Goal: Task Accomplishment & Management: Manage account settings

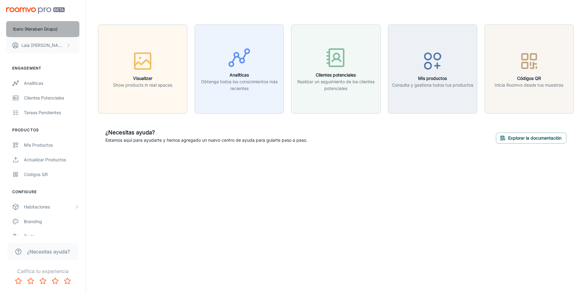
click at [48, 30] on p "Ibero (Keraben Grupo)" at bounding box center [35, 29] width 45 height 7
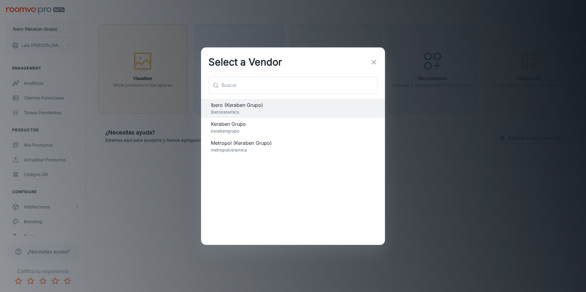
click at [172, 160] on div "Select a Vendor ​ ​ Ibero (Keraben Grupo) iberoceramics Keraben Grupo kerabengr…" at bounding box center [293, 146] width 586 height 292
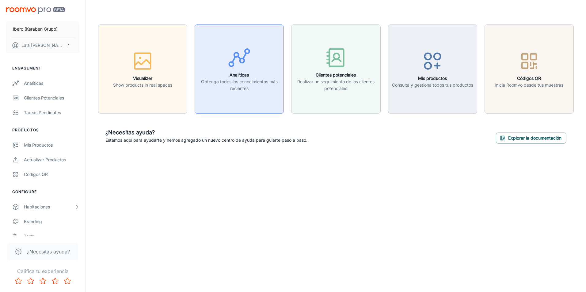
click at [242, 82] on p "Obtenga todos los conocimientos más recientes" at bounding box center [238, 84] width 81 height 13
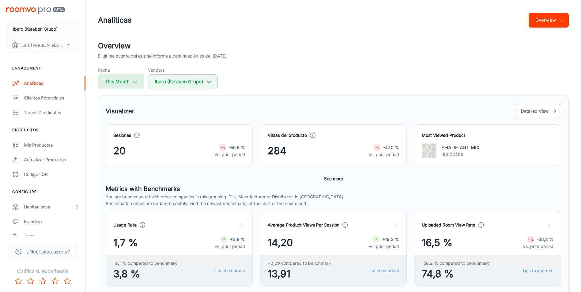
click at [129, 82] on button "This Month" at bounding box center [121, 81] width 46 height 15
select select "9"
select select "2025"
select select "9"
select select "2025"
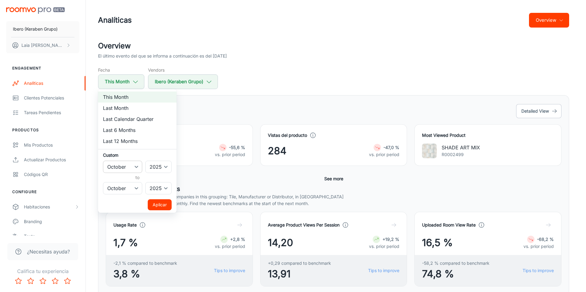
click at [134, 167] on select "January February March April May June July August September October November De…" at bounding box center [122, 167] width 39 height 12
select select "0"
click at [103, 161] on select "January February March April May June July August September October November De…" at bounding box center [122, 167] width 39 height 12
click at [157, 203] on button "Aplicar" at bounding box center [160, 204] width 24 height 11
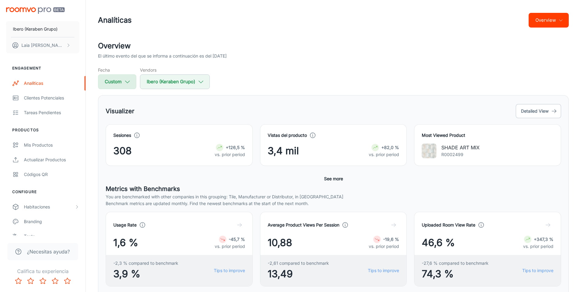
click at [117, 81] on button "Custom" at bounding box center [117, 81] width 38 height 15
select select "2025"
select select "9"
select select "2025"
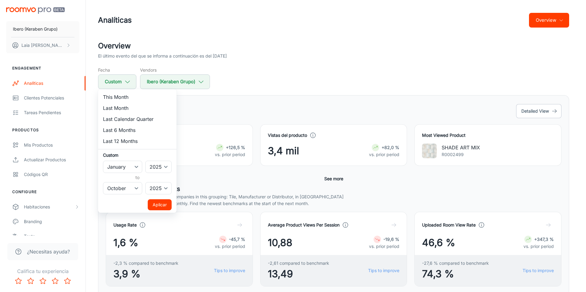
click at [240, 107] on div at bounding box center [293, 146] width 586 height 292
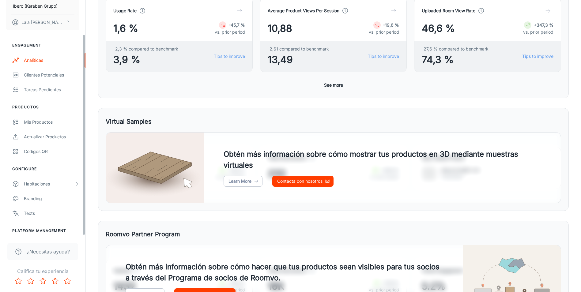
scroll to position [40, 0]
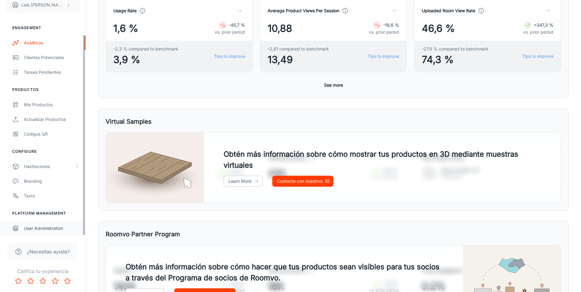
click at [54, 231] on div "User Administration" at bounding box center [51, 228] width 55 height 7
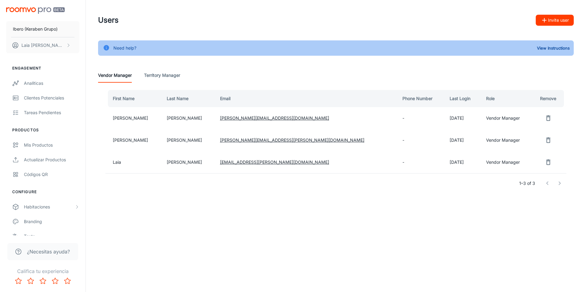
click at [545, 140] on icon "remove user" at bounding box center [547, 140] width 7 height 7
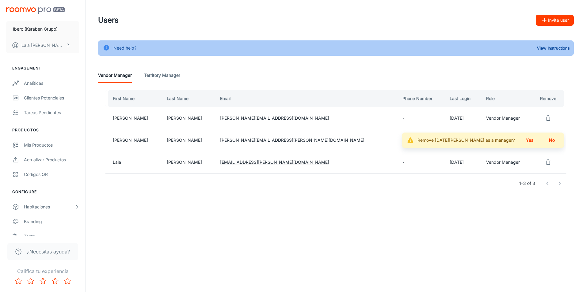
click at [531, 141] on button "Yes" at bounding box center [530, 140] width 20 height 11
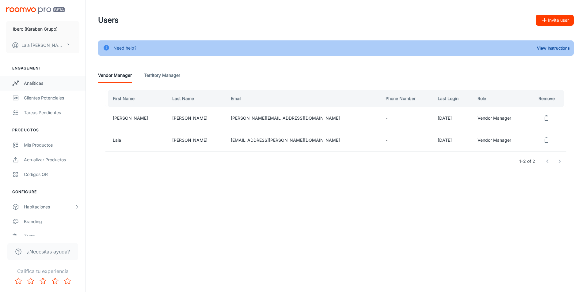
click at [43, 81] on div "Analíticas" at bounding box center [51, 83] width 55 height 7
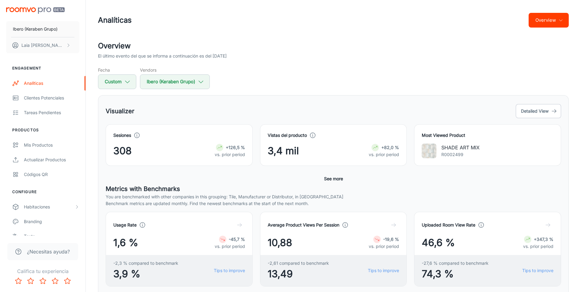
click at [225, 153] on p "vs. prior period" at bounding box center [230, 154] width 30 height 7
click at [549, 12] on header "Analíticas Overview" at bounding box center [334, 20] width 486 height 40
click at [552, 17] on button "Overview" at bounding box center [549, 20] width 40 height 15
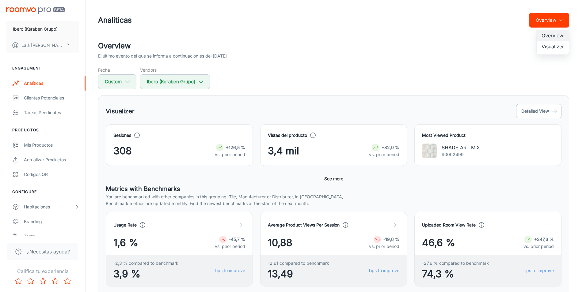
click at [556, 46] on li "Visualizer" at bounding box center [552, 46] width 32 height 11
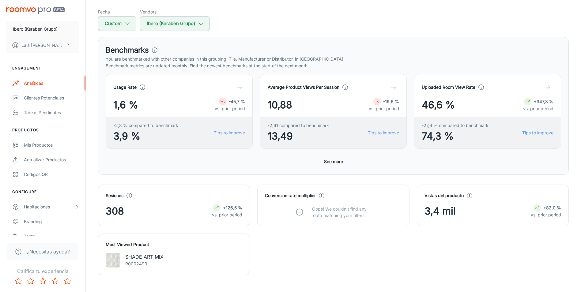
scroll to position [123, 0]
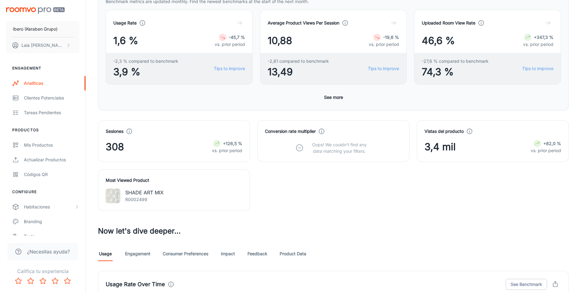
click at [218, 143] on icon at bounding box center [216, 143] width 5 height 5
click at [134, 131] on div "Sesiones" at bounding box center [174, 131] width 137 height 7
click at [131, 131] on icon at bounding box center [129, 131] width 7 height 7
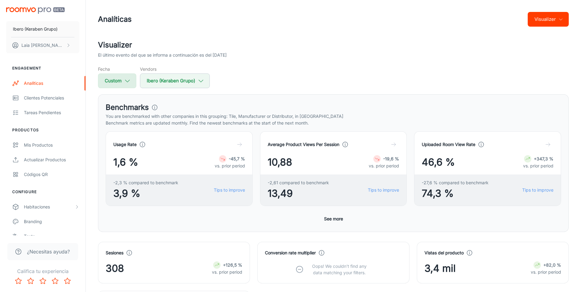
scroll to position [0, 0]
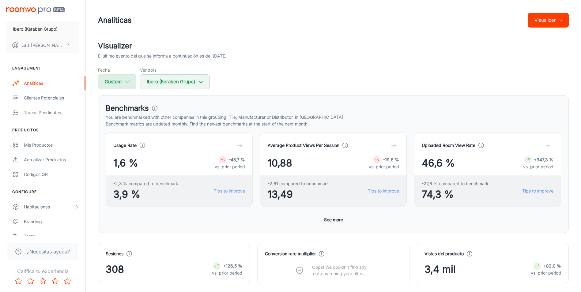
click at [134, 80] on button "Custom" at bounding box center [117, 81] width 38 height 15
select select "2025"
select select "9"
select select "2025"
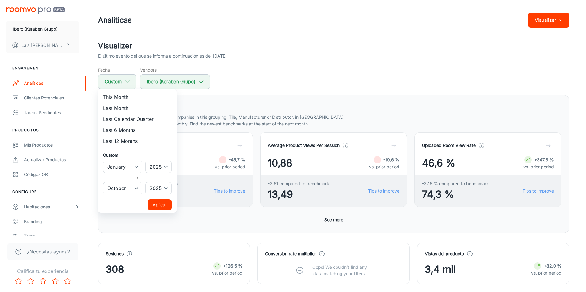
click at [178, 81] on div at bounding box center [293, 146] width 586 height 292
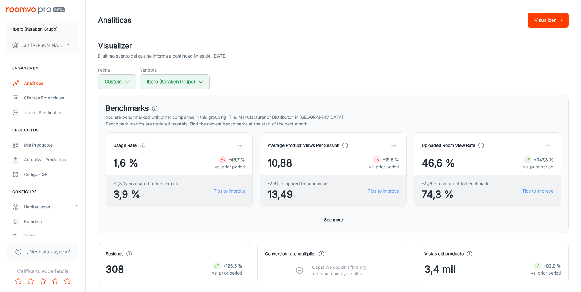
click at [187, 81] on button "Ibero (Keraben Grupo)" at bounding box center [175, 81] width 70 height 15
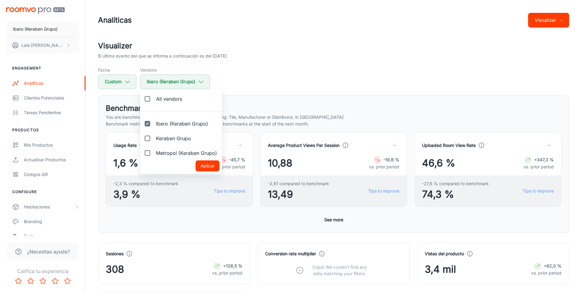
click at [149, 139] on input "Keraben Grupo" at bounding box center [147, 138] width 12 height 12
checkbox input "true"
click at [146, 122] on input "Ibero (Keraben Grupo)" at bounding box center [147, 124] width 12 height 12
checkbox input "false"
click at [206, 167] on button "Aplicar" at bounding box center [207, 166] width 24 height 11
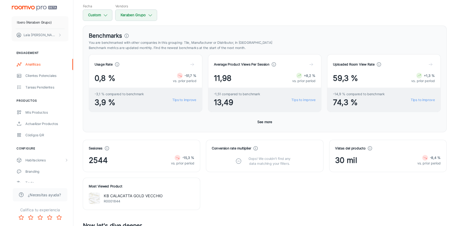
scroll to position [123, 0]
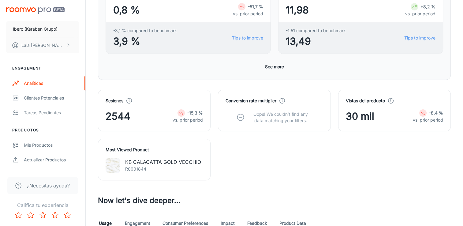
click at [185, 113] on div at bounding box center [181, 112] width 7 height 7
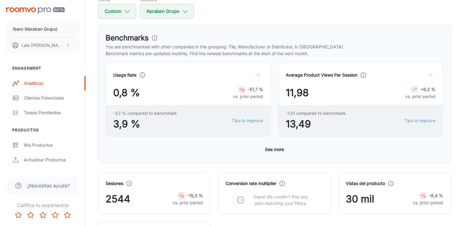
scroll to position [0, 0]
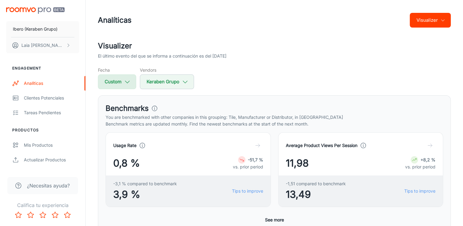
click at [122, 81] on button "Custom" at bounding box center [117, 81] width 38 height 15
select select "2025"
select select "9"
select select "2025"
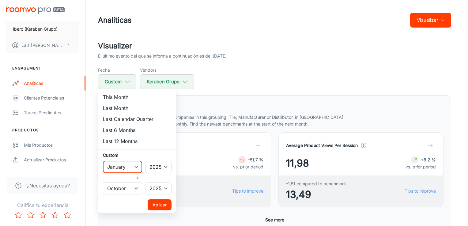
click at [136, 166] on select "January February March April May June July August September October November De…" at bounding box center [122, 167] width 39 height 12
click at [167, 168] on select "2022 2023 2024 2025" at bounding box center [158, 167] width 26 height 12
select select "2024"
click at [146, 161] on select "2022 2023 2024 2025" at bounding box center [158, 167] width 26 height 12
click at [165, 192] on select "2022 2023 2024 2025" at bounding box center [158, 188] width 26 height 12
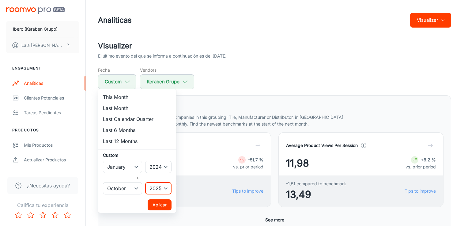
select select "2024"
click at [146, 182] on select "2022 2023 2024 2025" at bounding box center [158, 188] width 26 height 12
click at [168, 206] on button "Aplicar" at bounding box center [160, 204] width 24 height 11
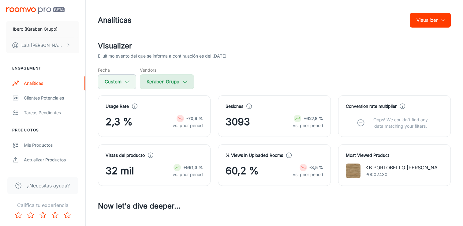
click at [180, 82] on button "Keraben Grupo" at bounding box center [167, 81] width 54 height 15
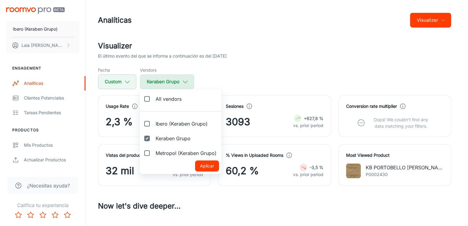
click at [180, 82] on div at bounding box center [234, 113] width 468 height 226
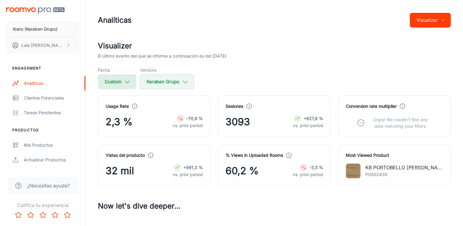
click at [130, 80] on icon "button" at bounding box center [127, 81] width 7 height 7
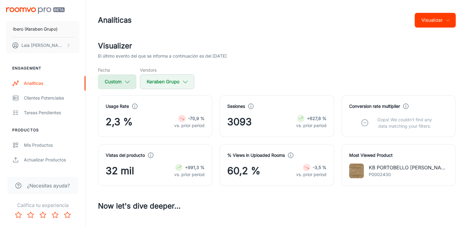
select select "2024"
select select "9"
select select "2024"
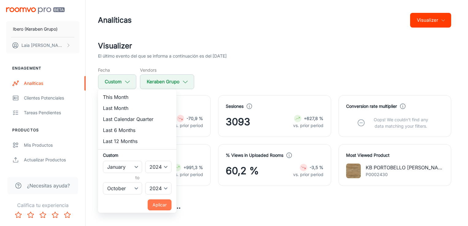
click at [162, 205] on button "Aplicar" at bounding box center [160, 204] width 24 height 11
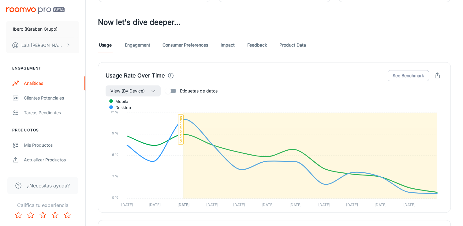
scroll to position [31, 0]
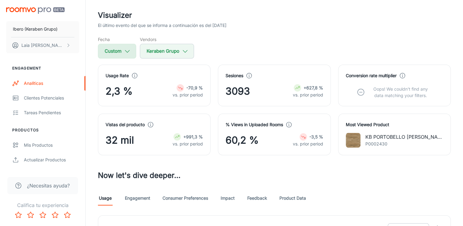
click at [130, 54] on icon "button" at bounding box center [127, 51] width 7 height 7
select select "2024"
select select "9"
select select "2024"
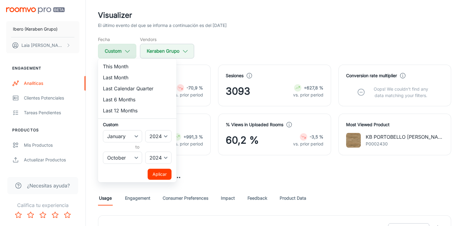
click at [130, 54] on div at bounding box center [234, 113] width 468 height 226
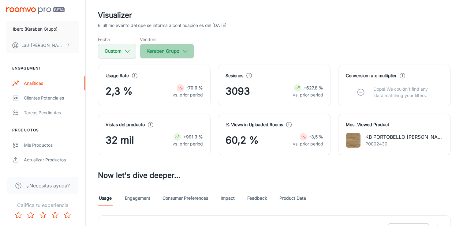
click at [143, 50] on button "Keraben Grupo" at bounding box center [167, 51] width 54 height 15
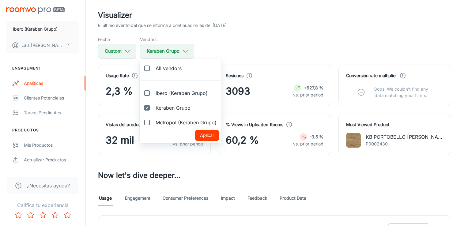
click at [163, 93] on span "Ibero (Keraben Grupo)" at bounding box center [182, 92] width 52 height 7
click at [153, 93] on input "Ibero (Keraben Grupo)" at bounding box center [147, 93] width 12 height 12
checkbox input "true"
click at [157, 108] on span "Keraben Grupo" at bounding box center [173, 107] width 35 height 7
click at [153, 108] on input "Keraben Grupo" at bounding box center [147, 108] width 12 height 12
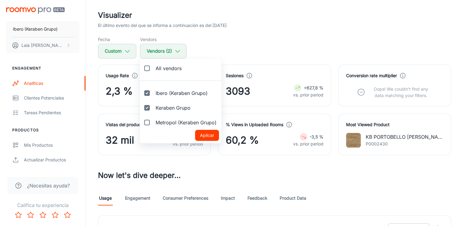
checkbox input "false"
click at [209, 134] on button "Aplicar" at bounding box center [207, 135] width 24 height 11
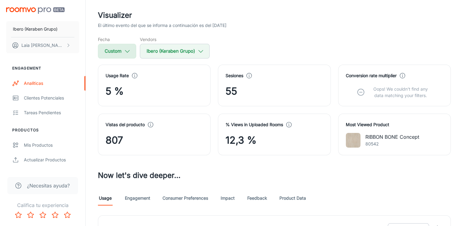
click at [124, 55] on button "Custom" at bounding box center [117, 51] width 38 height 15
select select "2024"
select select "9"
select select "2024"
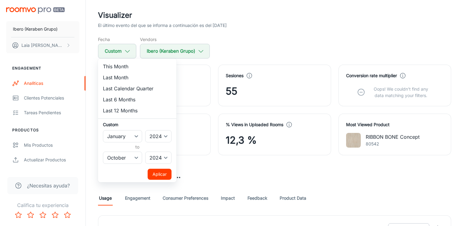
click at [282, 44] on div at bounding box center [234, 113] width 468 height 226
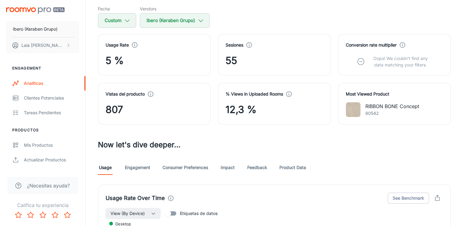
scroll to position [0, 0]
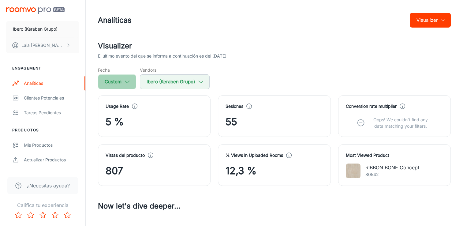
click at [130, 83] on icon "button" at bounding box center [127, 81] width 7 height 7
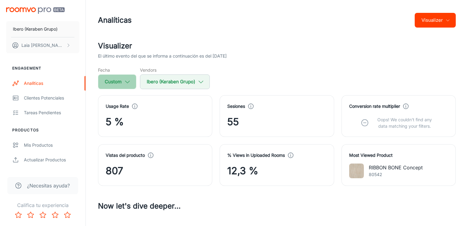
select select "2024"
select select "9"
select select "2024"
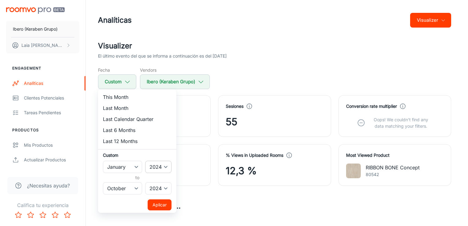
click at [165, 166] on select "2022 2023 2024 2025" at bounding box center [158, 167] width 26 height 12
select select "2025"
click at [146, 161] on select "2022 2023 2024 2025" at bounding box center [158, 167] width 26 height 12
click at [130, 187] on select "January February March April May June July August September October November De…" at bounding box center [122, 188] width 39 height 12
click at [166, 191] on select "2022 2023 2024 2025" at bounding box center [158, 188] width 26 height 12
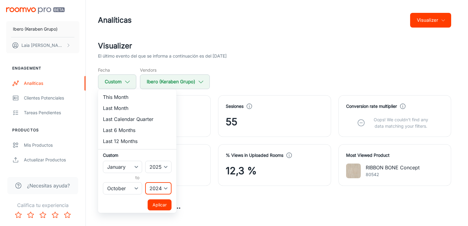
select select "2025"
click at [146, 182] on select "2022 2023 2024 2025" at bounding box center [158, 188] width 26 height 12
click at [165, 202] on button "Aplicar" at bounding box center [160, 204] width 24 height 11
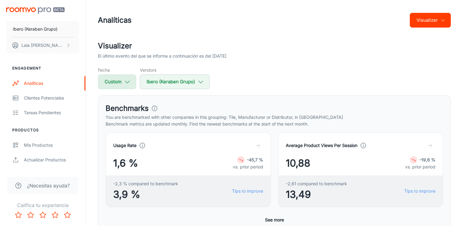
click at [130, 82] on icon "button" at bounding box center [127, 81] width 7 height 7
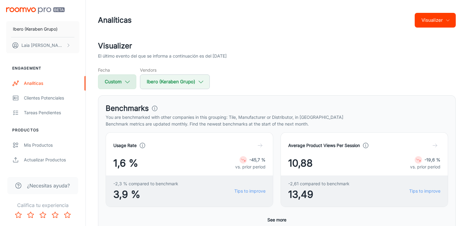
select select "2025"
select select "9"
select select "2025"
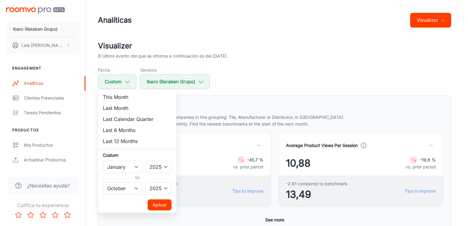
click at [172, 168] on ul "This Month Last Month Last Calendar Quarter Last 6 Months Last 12 Months Custom…" at bounding box center [137, 151] width 78 height 124
click at [166, 169] on select "2022 2023 2024 2025" at bounding box center [158, 167] width 26 height 12
select select "2024"
click at [146, 161] on select "2022 2023 2024 2025" at bounding box center [158, 167] width 26 height 12
click at [166, 189] on select "2022 2023 2024 2025" at bounding box center [158, 188] width 26 height 12
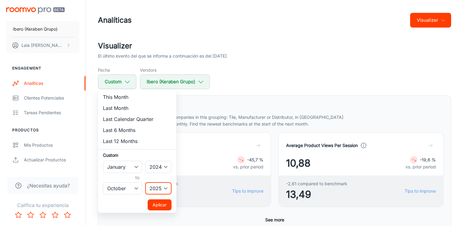
select select "2024"
click at [146, 182] on select "2022 2023 2024 2025" at bounding box center [158, 188] width 26 height 12
click at [164, 205] on button "Aplicar" at bounding box center [160, 204] width 24 height 11
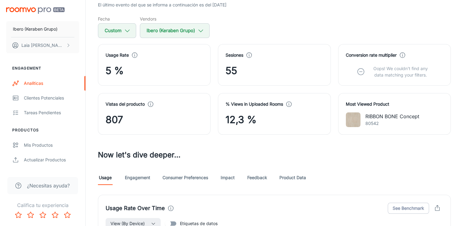
scroll to position [92, 0]
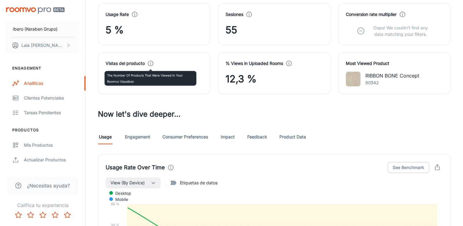
click at [150, 62] on icon at bounding box center [150, 63] width 7 height 7
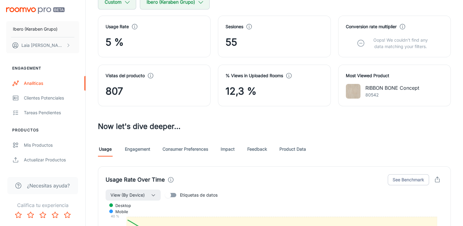
scroll to position [0, 0]
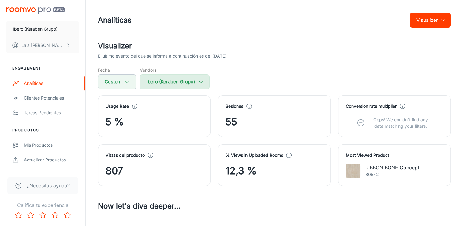
click at [161, 82] on button "Ibero (Keraben Grupo)" at bounding box center [175, 81] width 70 height 15
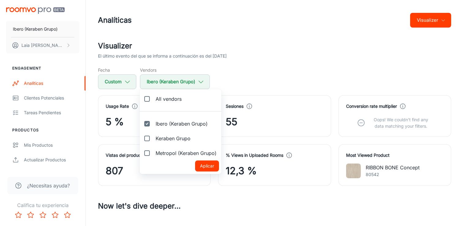
click at [170, 153] on span "Metropol (Keraben Grupo)" at bounding box center [186, 152] width 61 height 7
click at [153, 153] on input "Metropol (Keraben Grupo)" at bounding box center [147, 153] width 12 height 12
checkbox input "true"
click at [166, 125] on span "Ibero (Keraben Grupo)" at bounding box center [182, 123] width 52 height 7
click at [153, 125] on input "Ibero (Keraben Grupo)" at bounding box center [147, 124] width 12 height 12
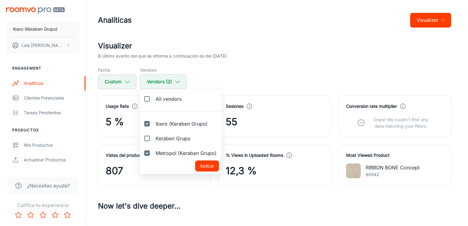
checkbox input "false"
click at [212, 164] on button "Aplicar" at bounding box center [207, 166] width 24 height 11
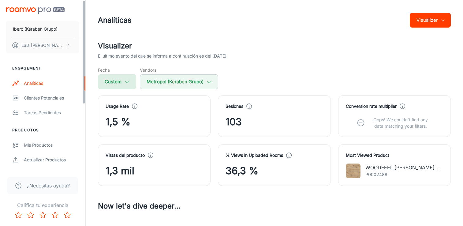
click at [131, 85] on button "Custom" at bounding box center [117, 81] width 38 height 15
select select "2024"
select select "9"
select select "2024"
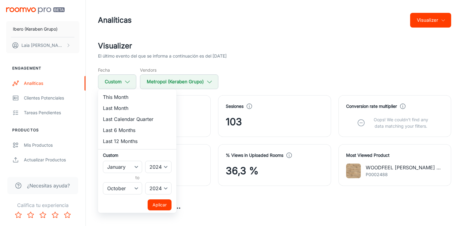
click at [127, 77] on div at bounding box center [234, 113] width 468 height 226
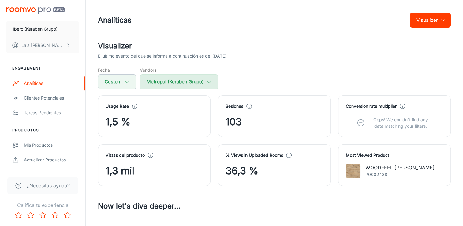
click at [195, 81] on button "Metropol (Keraben Grupo)" at bounding box center [179, 81] width 78 height 15
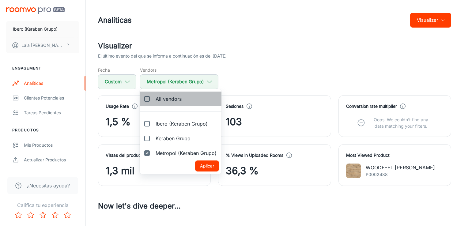
click at [161, 96] on span "All vendors" at bounding box center [169, 98] width 26 height 7
click at [153, 96] on input "All vendors" at bounding box center [147, 99] width 12 height 12
checkbox input "true"
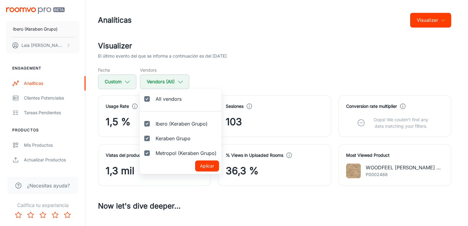
click at [211, 167] on button "Aplicar" at bounding box center [207, 166] width 24 height 11
checkbox input "true"
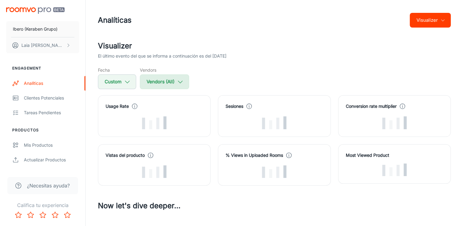
click at [173, 81] on button "Vendors (All)" at bounding box center [164, 81] width 49 height 15
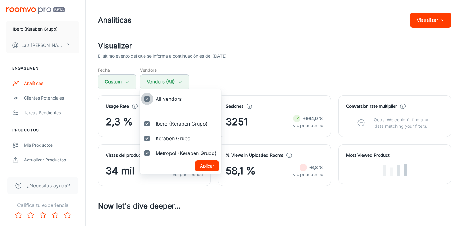
click at [148, 96] on input "All vendors" at bounding box center [147, 99] width 12 height 12
checkbox input "false"
click at [145, 154] on input "Metropol (Keraben Grupo)" at bounding box center [147, 153] width 12 height 12
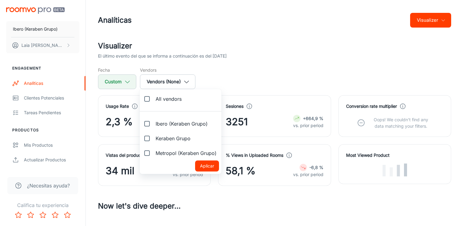
checkbox input "true"
click at [212, 169] on button "Aplicar" at bounding box center [207, 166] width 24 height 11
checkbox input "false"
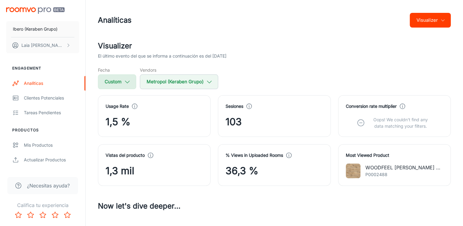
click at [136, 82] on button "Custom" at bounding box center [117, 81] width 38 height 15
select select "2024"
select select "9"
select select "2024"
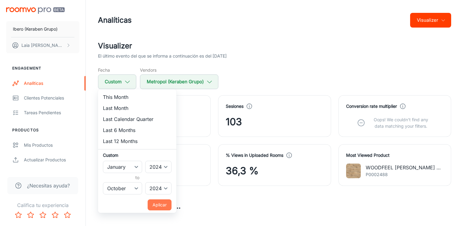
click at [153, 206] on button "Aplicar" at bounding box center [160, 204] width 24 height 11
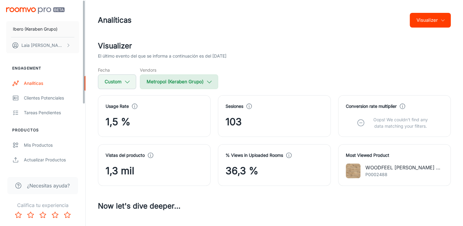
click at [207, 84] on icon "button" at bounding box center [209, 81] width 7 height 7
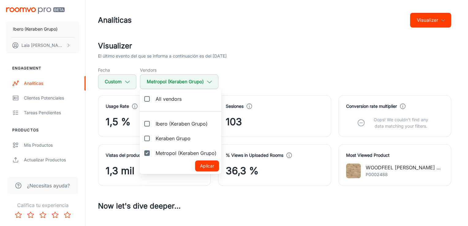
click at [206, 84] on div at bounding box center [234, 113] width 468 height 226
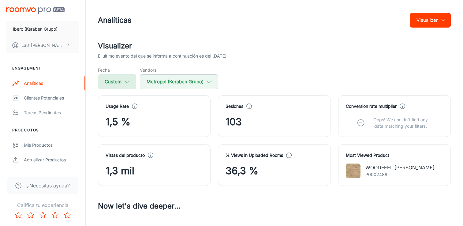
click at [119, 81] on button "Custom" at bounding box center [117, 81] width 38 height 15
select select "2024"
select select "9"
select select "2024"
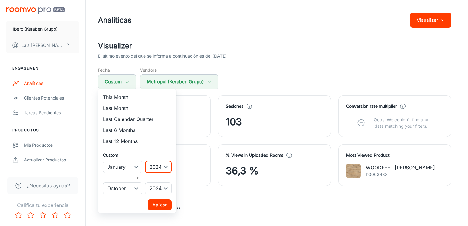
drag, startPoint x: 158, startPoint y: 166, endPoint x: 166, endPoint y: 168, distance: 7.6
click at [158, 166] on select "2022 2023 2024 2025" at bounding box center [158, 167] width 26 height 12
select select "2025"
click at [146, 161] on select "2022 2023 2024 2025" at bounding box center [158, 167] width 26 height 12
click at [164, 190] on select "2022 2023 2024 2025" at bounding box center [158, 188] width 26 height 12
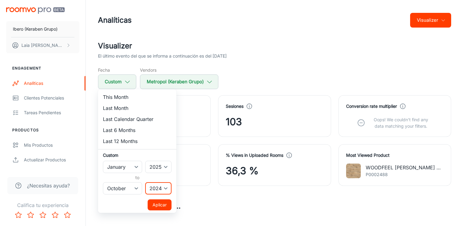
select select "2025"
click at [146, 182] on select "2022 2023 2024 2025" at bounding box center [158, 188] width 26 height 12
click at [156, 203] on button "Aplicar" at bounding box center [160, 204] width 24 height 11
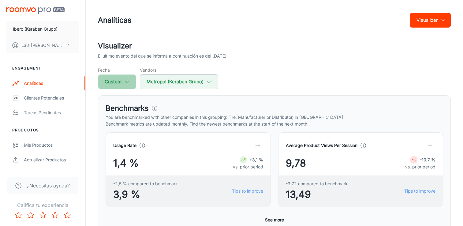
click at [127, 81] on icon "button" at bounding box center [127, 81] width 7 height 7
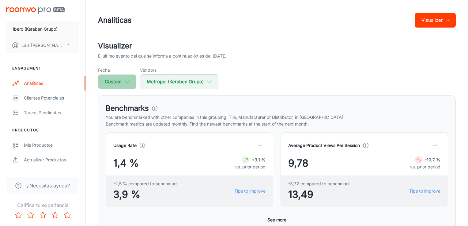
select select "2025"
select select "9"
select select "2025"
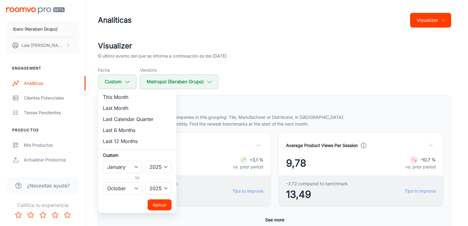
click at [128, 81] on div at bounding box center [234, 113] width 468 height 226
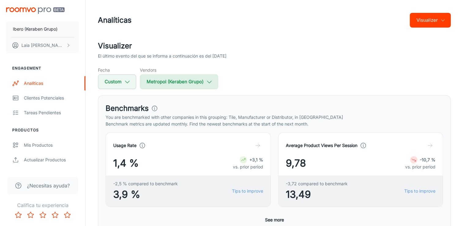
click at [181, 88] on button "Metropol (Keraben Grupo)" at bounding box center [179, 81] width 78 height 15
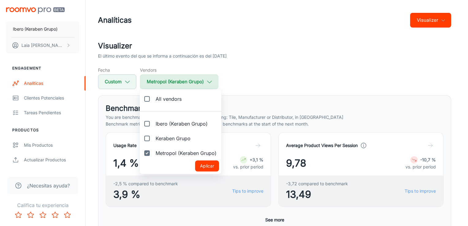
click at [181, 88] on div at bounding box center [234, 113] width 468 height 226
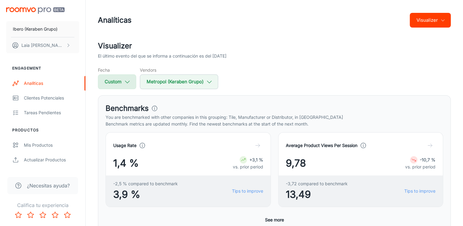
click at [120, 85] on button "Custom" at bounding box center [117, 81] width 38 height 15
select select "2025"
select select "9"
select select "2025"
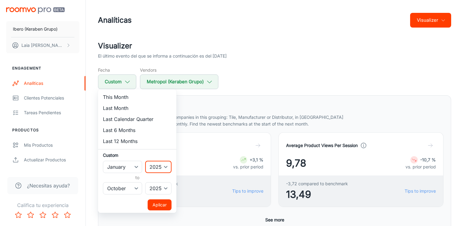
click at [166, 166] on select "2022 2023 2024 2025" at bounding box center [158, 167] width 26 height 12
select select "2024"
click at [146, 161] on select "2022 2023 2024 2025" at bounding box center [158, 167] width 26 height 12
click at [166, 191] on select "2022 2023 2024 2025" at bounding box center [158, 188] width 26 height 12
select select "2024"
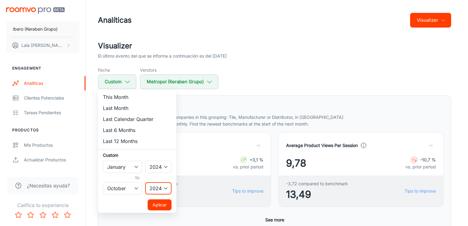
click at [146, 182] on select "2022 2023 2024 2025" at bounding box center [158, 188] width 26 height 12
click at [165, 207] on button "Aplicar" at bounding box center [160, 204] width 24 height 11
